Goal: Find specific page/section: Find specific page/section

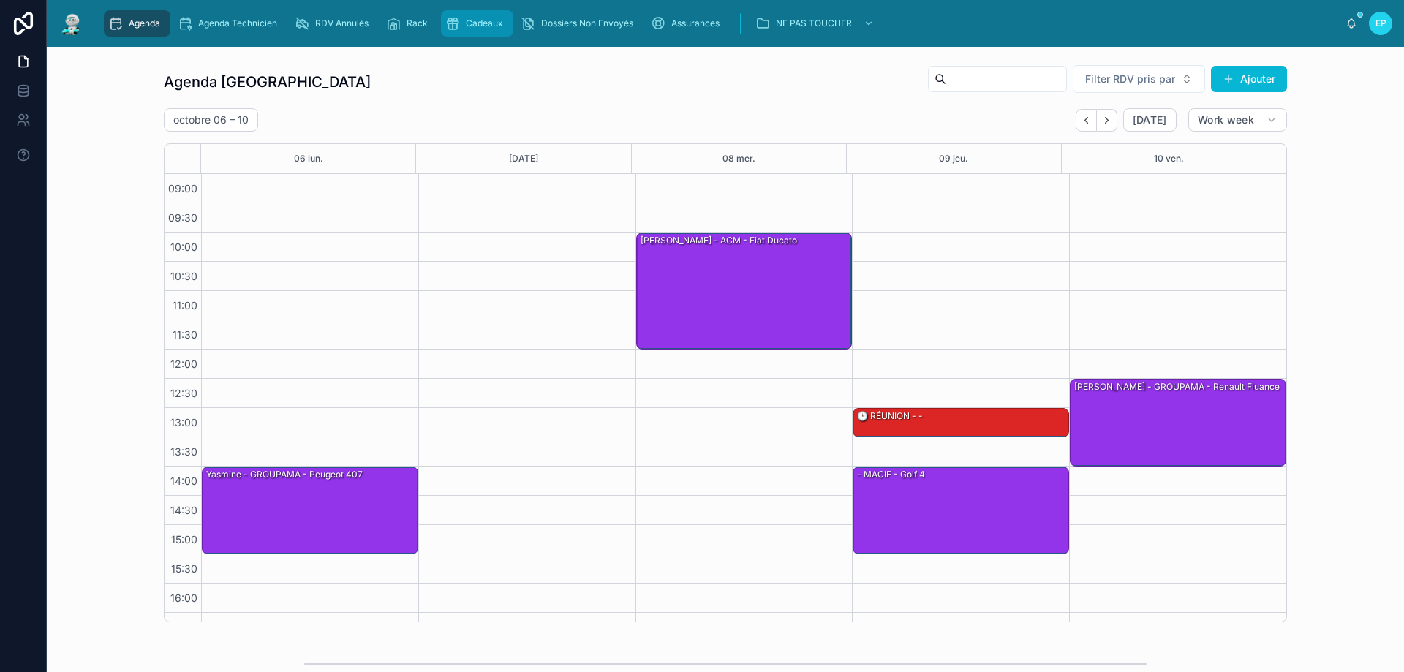
click at [472, 15] on div "Cadeaux" at bounding box center [477, 23] width 64 height 23
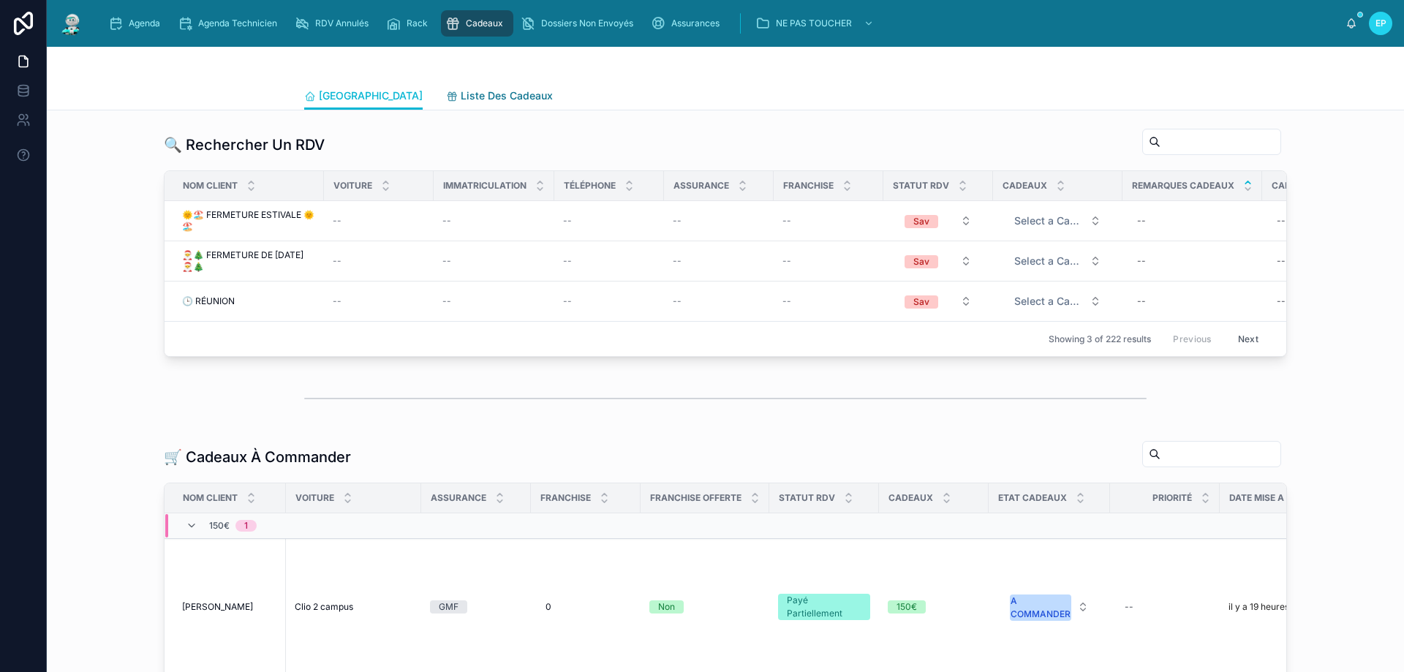
drag, startPoint x: 427, startPoint y: 105, endPoint x: 467, endPoint y: 120, distance: 43.0
click at [446, 105] on link "Liste Des Cadeaux" at bounding box center [499, 97] width 107 height 29
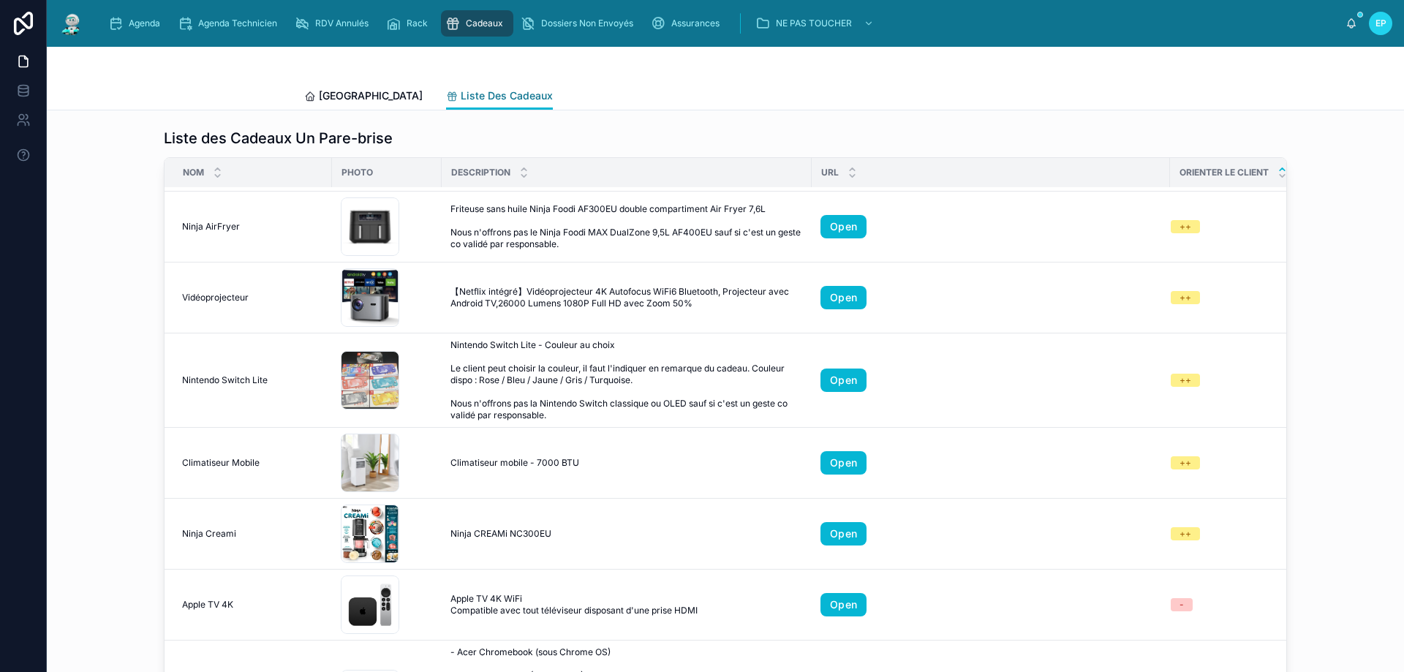
scroll to position [512, 0]
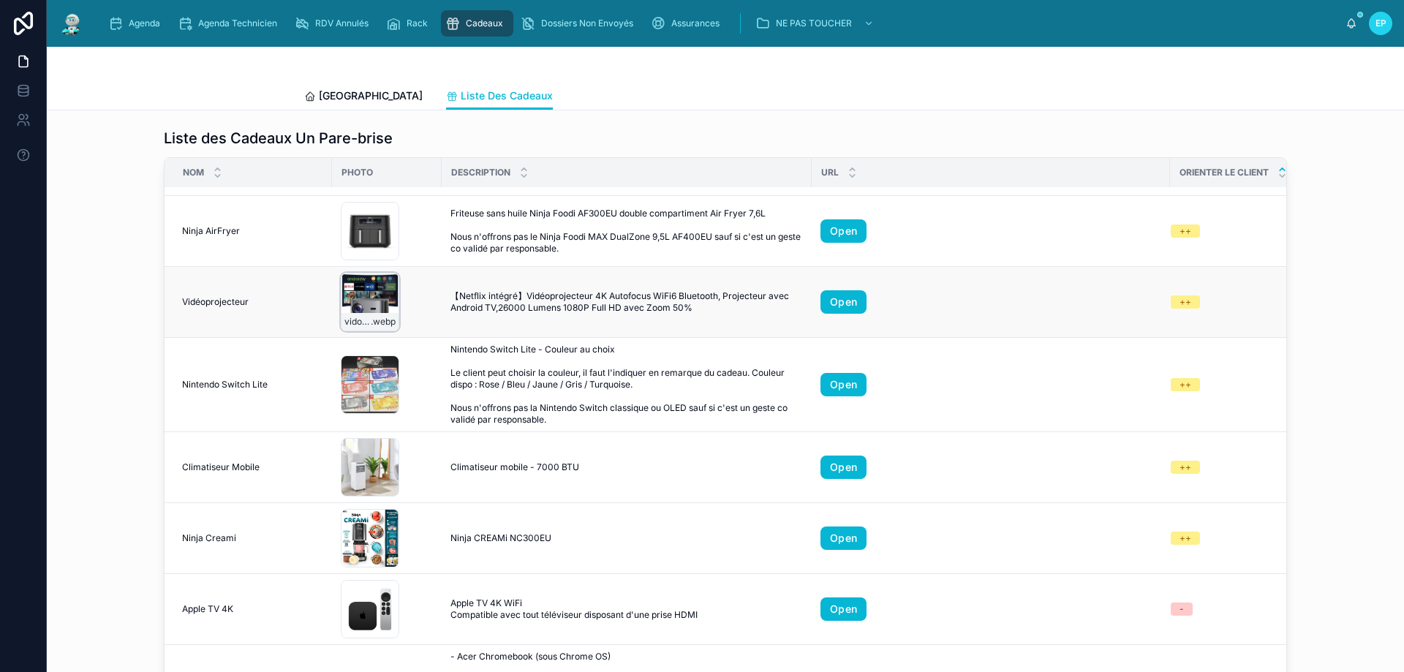
click at [365, 298] on div "vidoprojecteur-4k-auto .webp" at bounding box center [370, 302] width 58 height 58
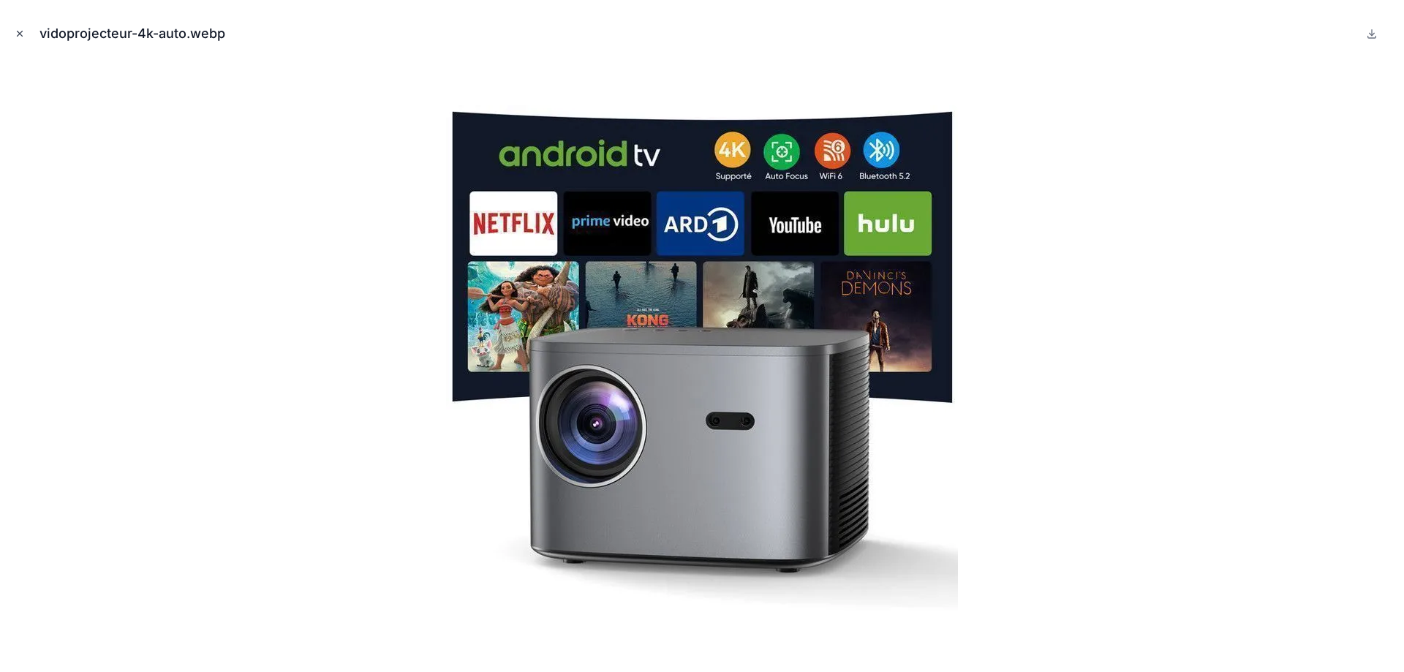
click at [22, 38] on icon "Close modal" at bounding box center [20, 34] width 10 height 10
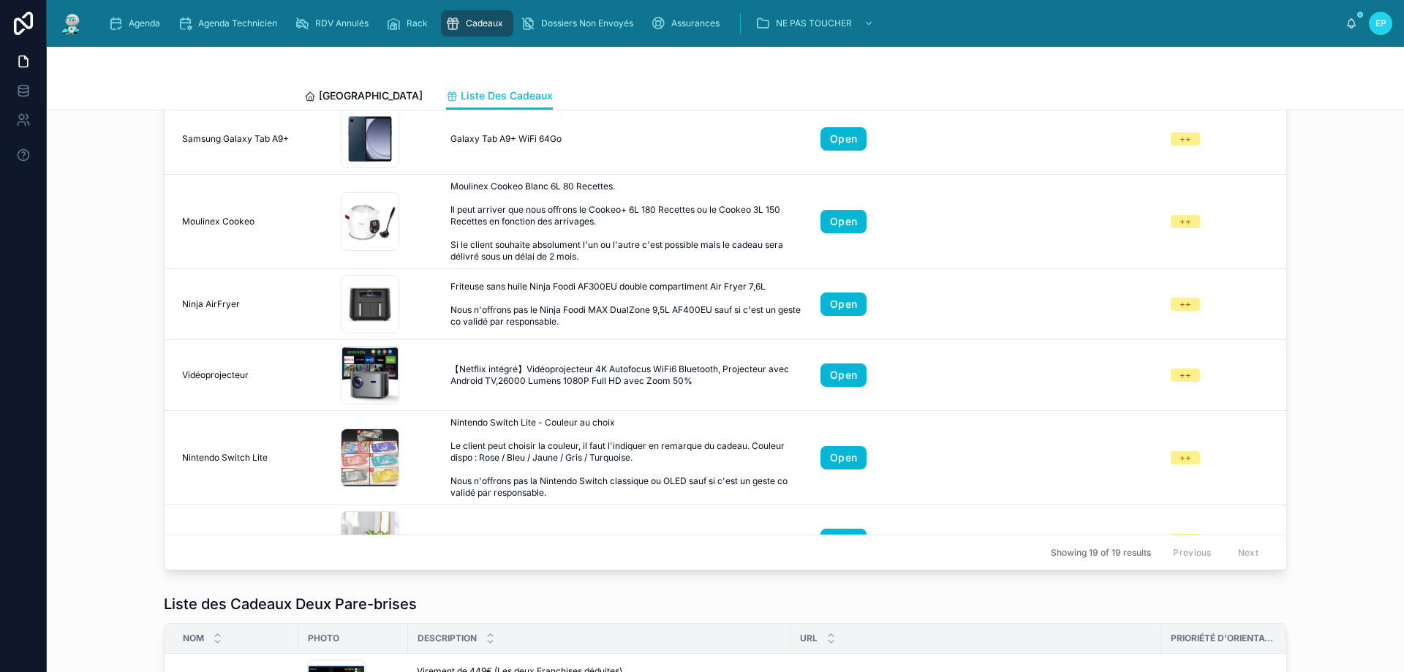
scroll to position [439, 0]
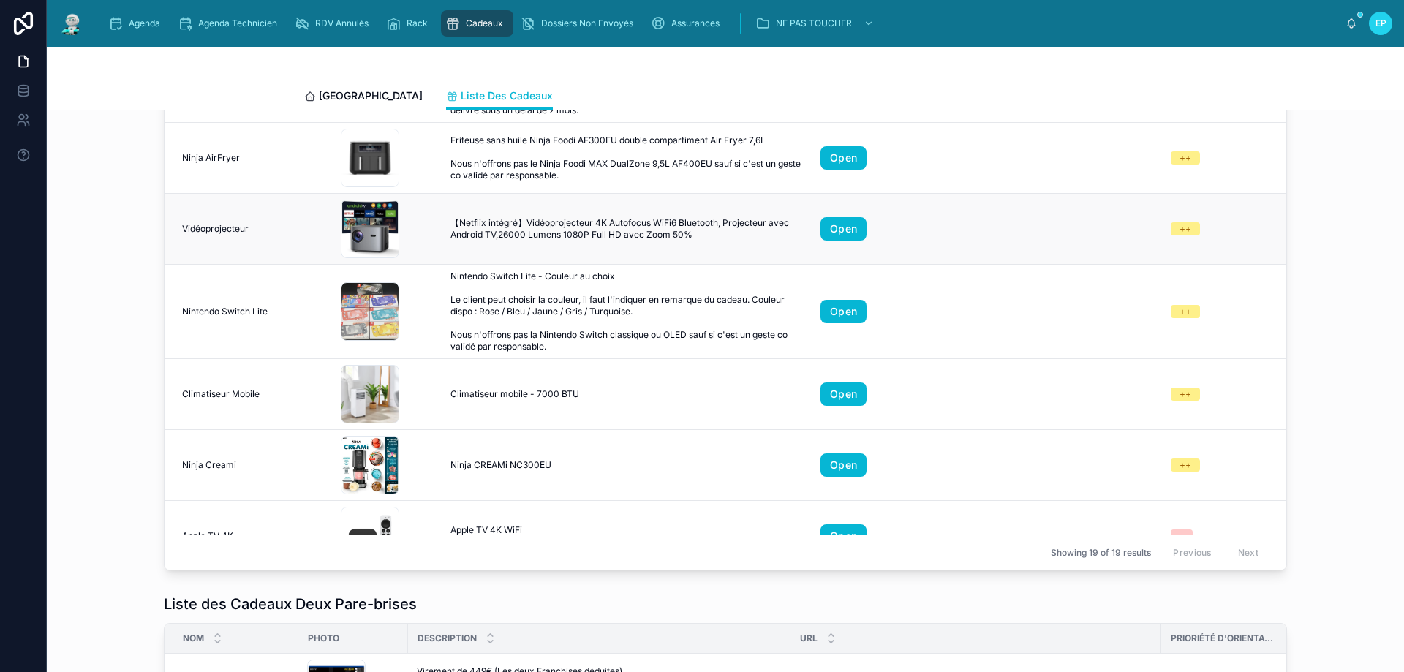
click at [311, 200] on td "Vidéoprojecteur Vidéoprojecteur" at bounding box center [248, 229] width 167 height 71
click at [352, 234] on div "vidoprojecteur-4k-auto .webp" at bounding box center [370, 229] width 58 height 58
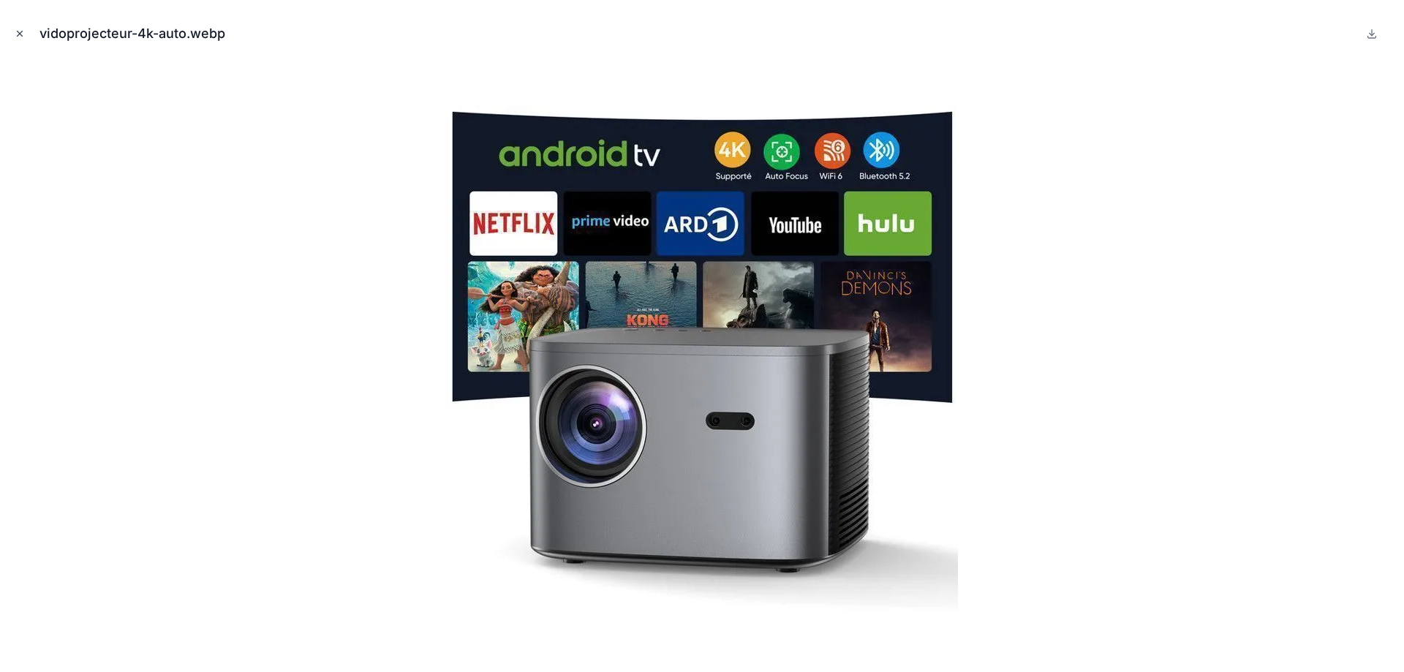
click at [19, 33] on icon "Close modal" at bounding box center [20, 33] width 5 height 5
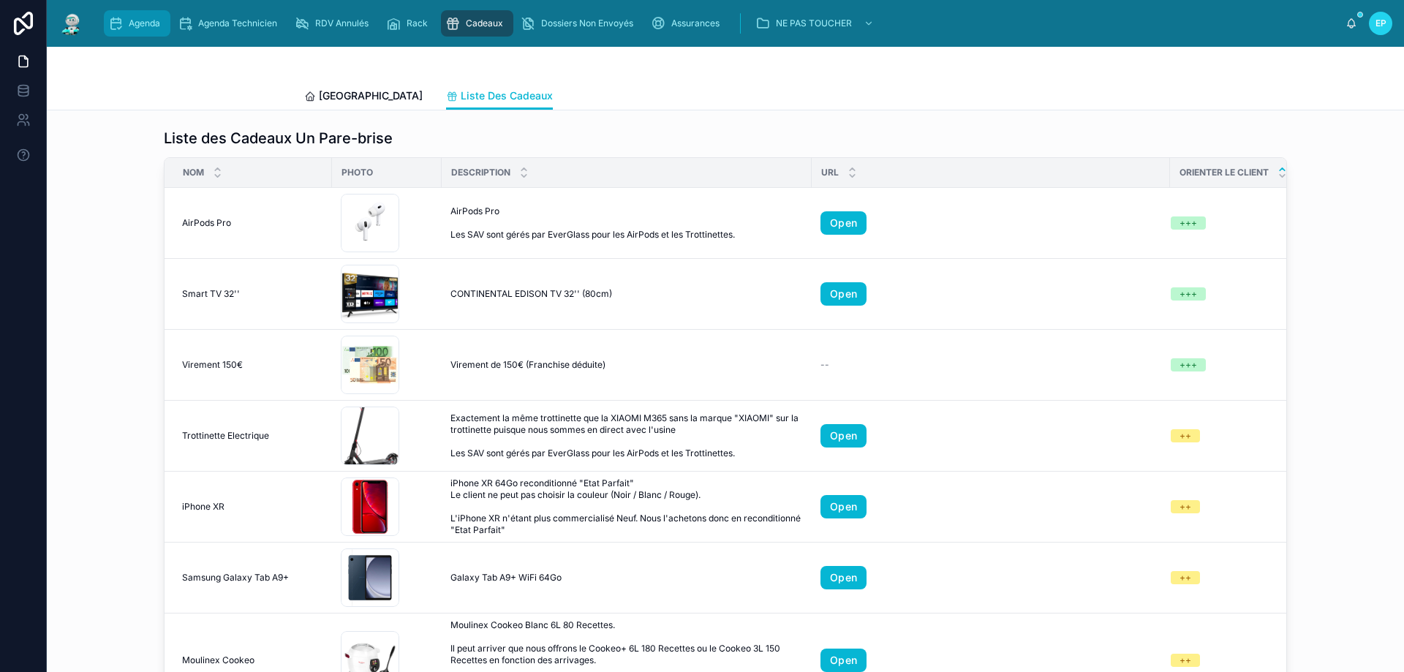
click at [147, 23] on span "Agenda" at bounding box center [144, 24] width 31 height 12
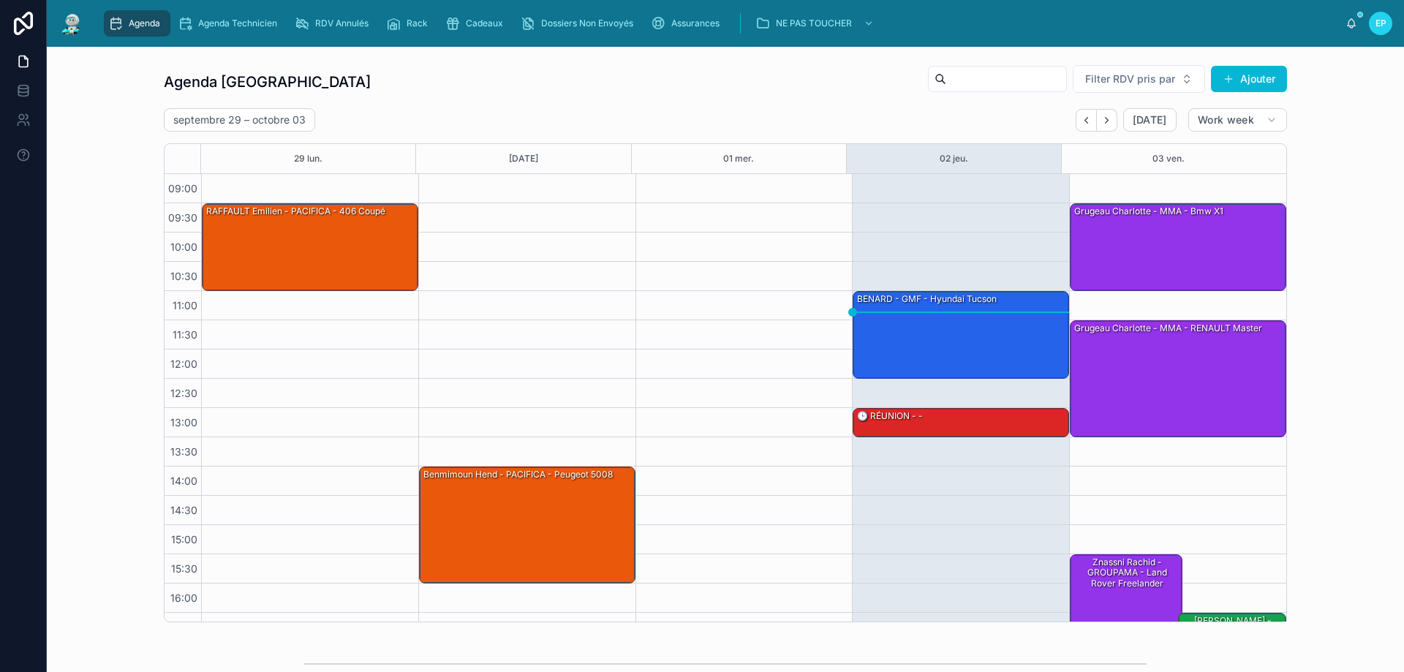
scroll to position [79, 0]
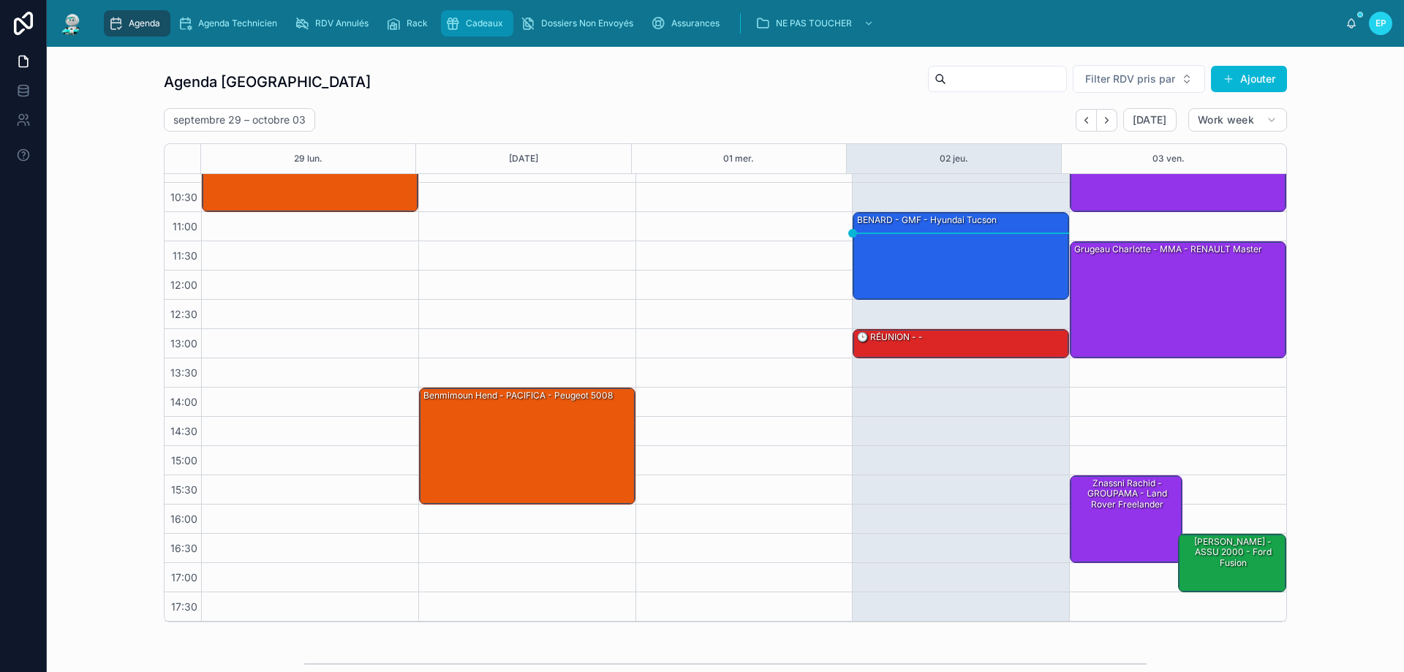
click at [472, 18] on span "Cadeaux" at bounding box center [484, 24] width 37 height 12
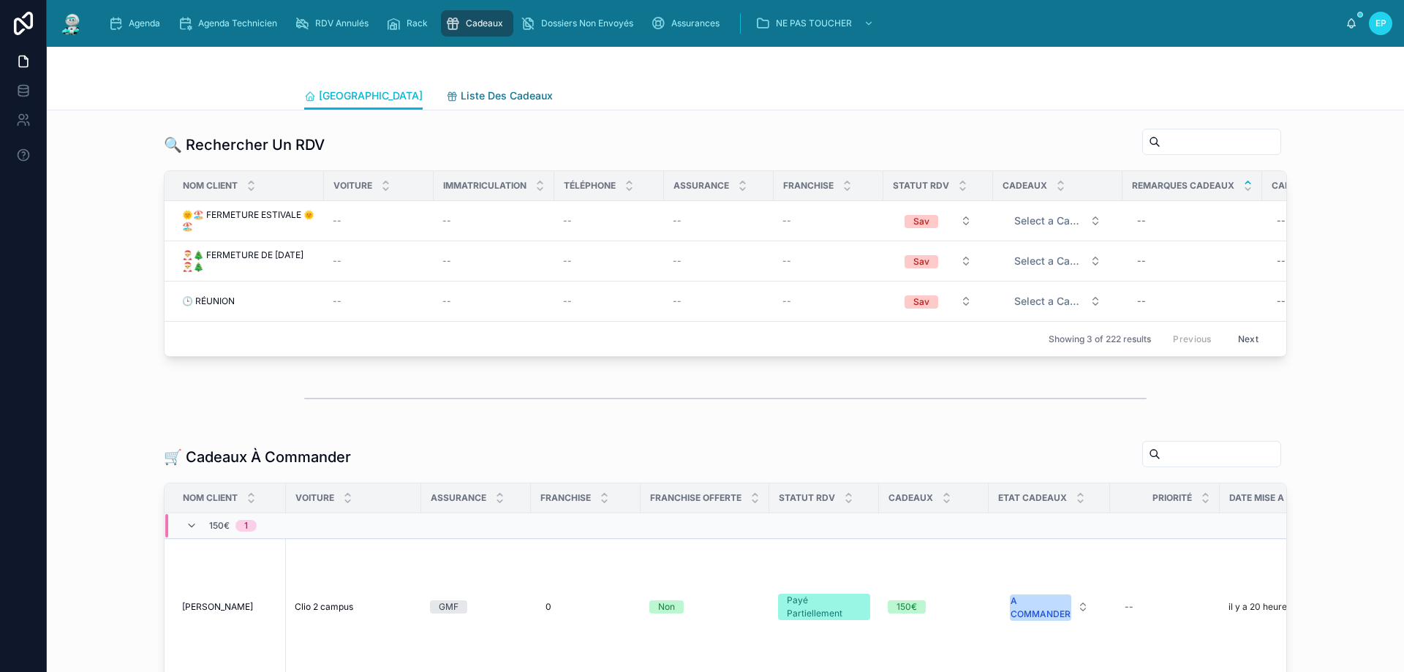
click at [461, 91] on span "Liste Des Cadeaux" at bounding box center [507, 95] width 92 height 15
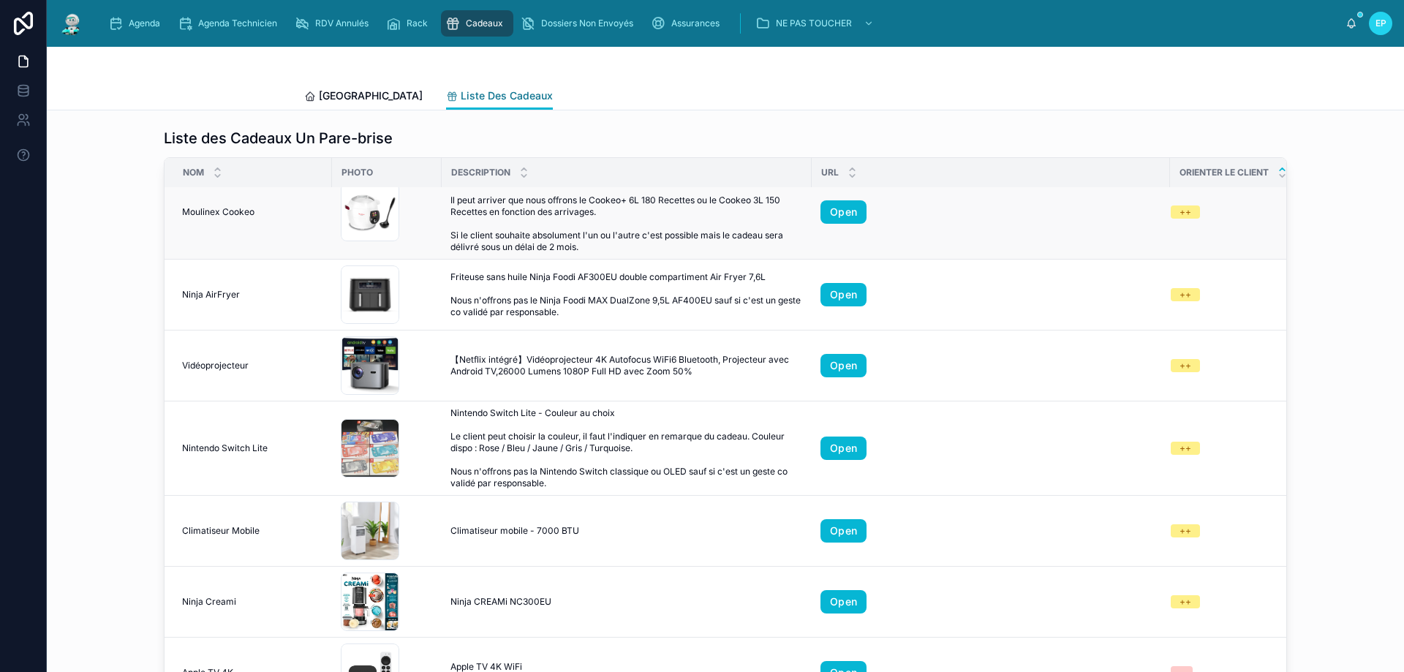
scroll to position [219, 0]
